Goal: Navigation & Orientation: Find specific page/section

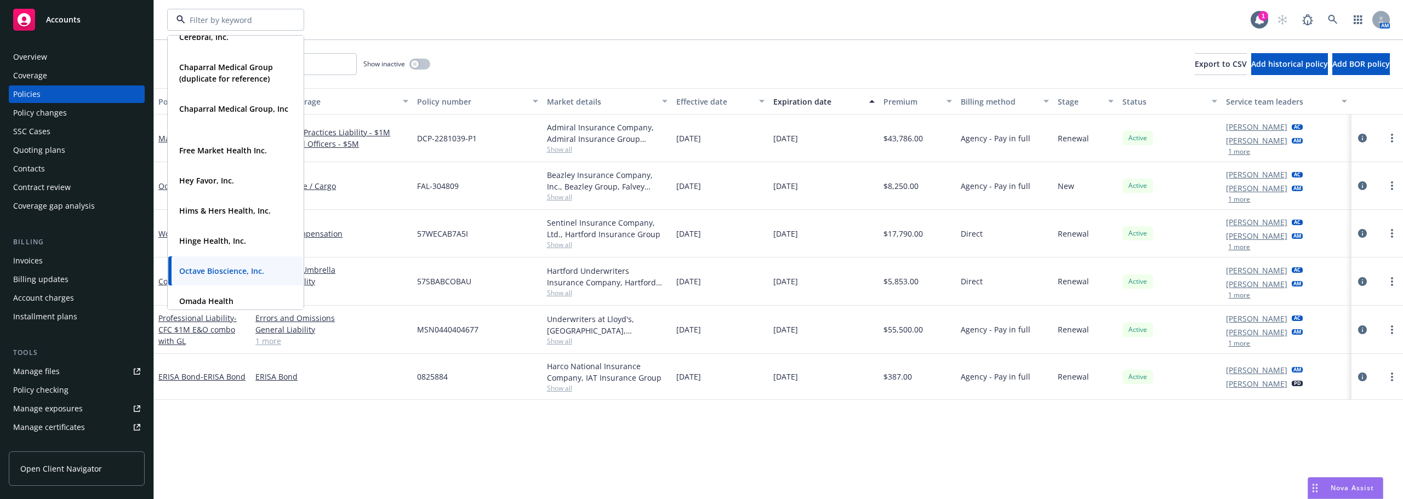
scroll to position [219, 0]
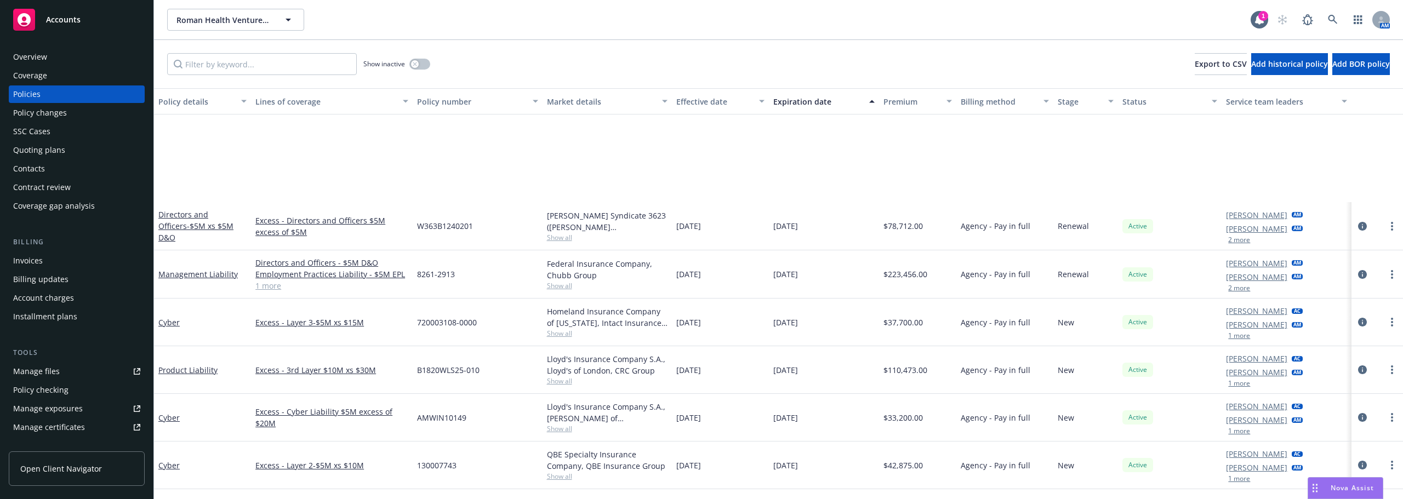
click at [182, 11] on button "Roman Health Ventures Inc." at bounding box center [235, 20] width 137 height 22
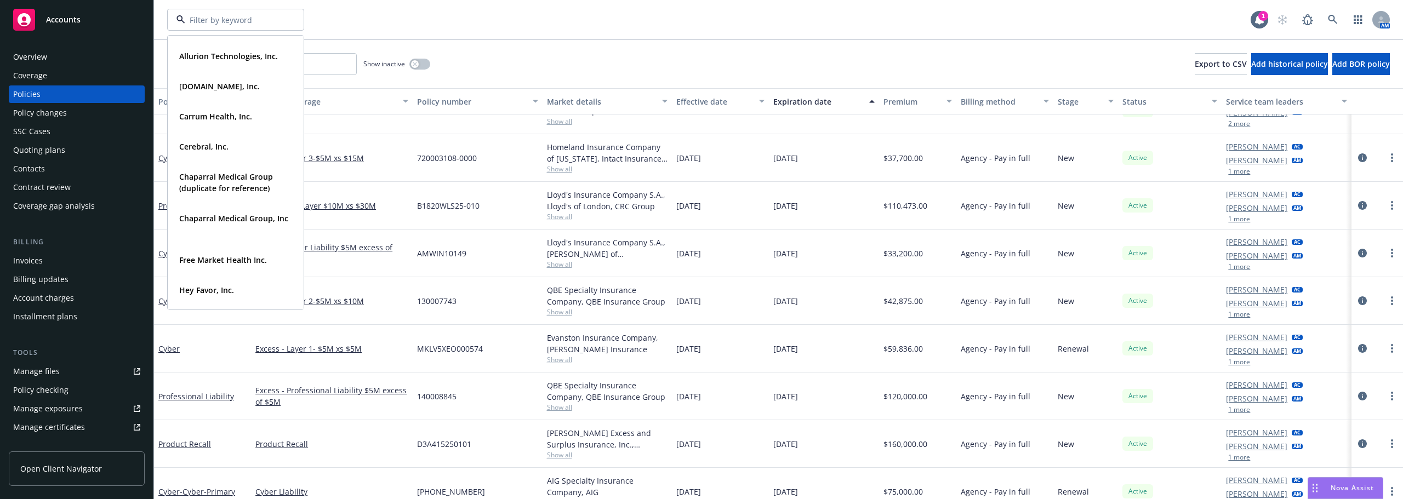
scroll to position [110, 0]
click at [212, 63] on div "Allurion Technologies, Inc. Type Commercial" at bounding box center [235, 54] width 135 height 29
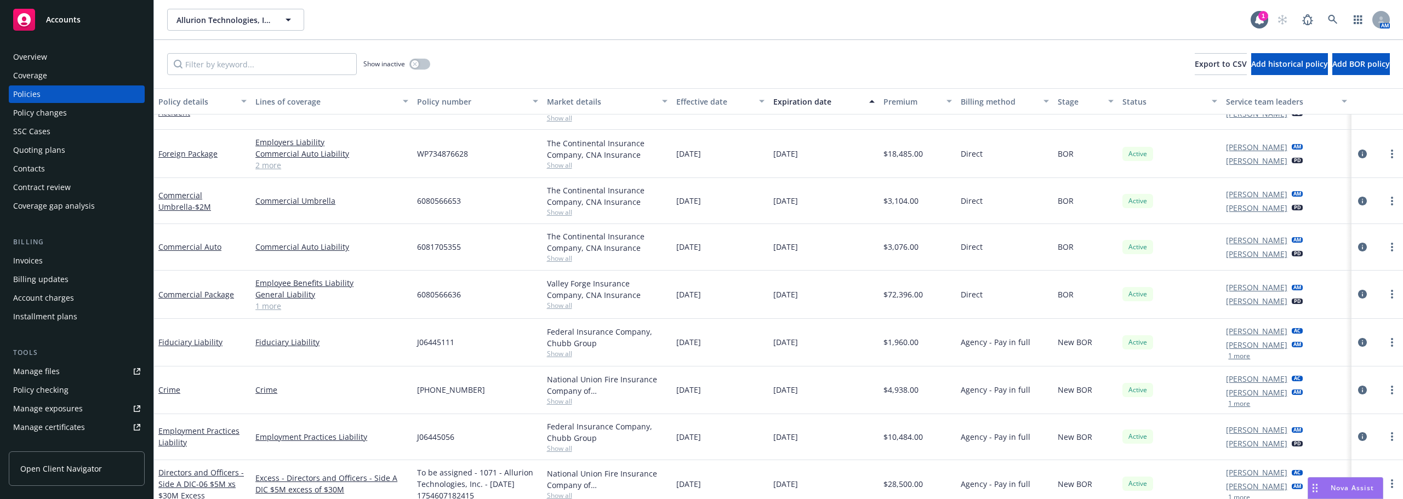
click at [79, 45] on div "Overview Coverage Policies Policy changes SSC Cases Quoting plans Contacts Cont…" at bounding box center [76, 267] width 153 height 464
click at [76, 49] on div "Overview" at bounding box center [76, 57] width 127 height 18
